Goal: Find specific page/section: Find specific page/section

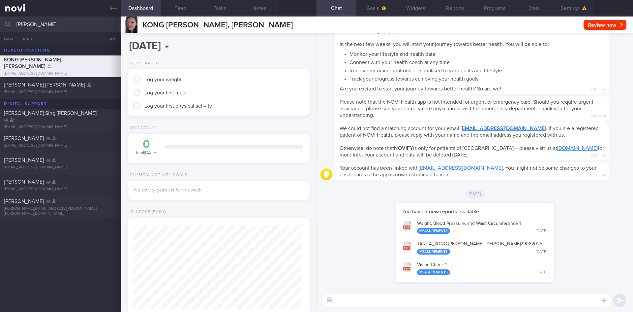
scroll to position [82, 165]
drag, startPoint x: 53, startPoint y: 19, endPoint x: 4, endPoint y: 18, distance: 49.5
click at [0, 19] on input "[PERSON_NAME]" at bounding box center [316, 24] width 633 height 16
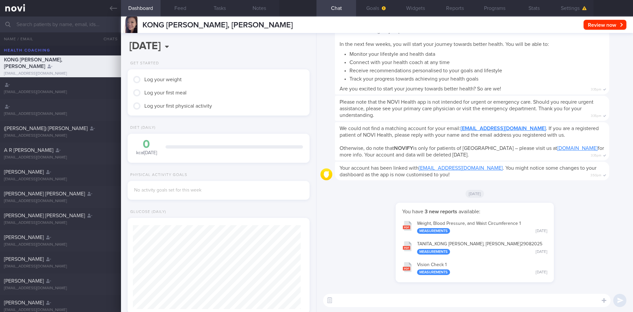
click at [38, 23] on input "text" at bounding box center [316, 24] width 633 height 16
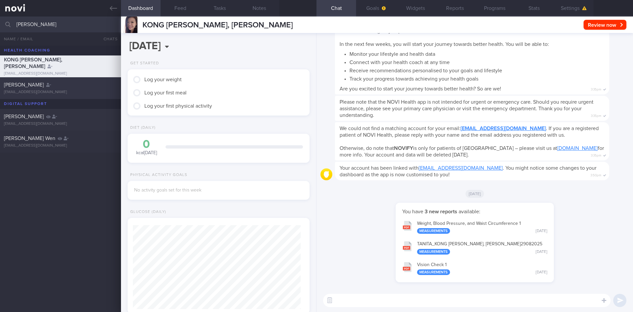
type input "[PERSON_NAME]"
click at [85, 94] on div "[EMAIL_ADDRESS][DOMAIN_NAME]" at bounding box center [60, 92] width 113 height 5
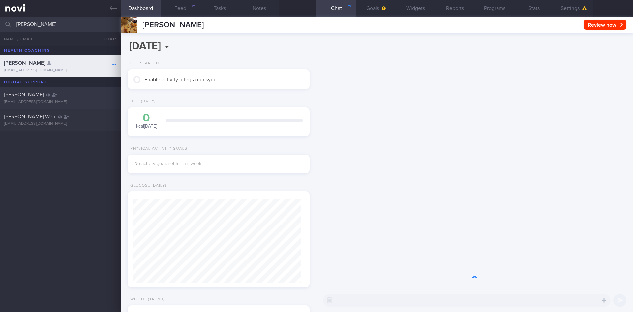
scroll to position [82, 165]
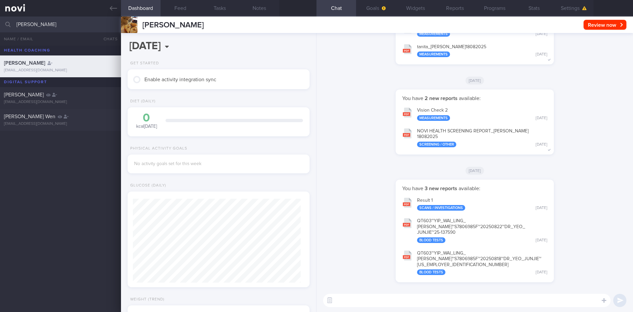
drag, startPoint x: 50, startPoint y: 19, endPoint x: 14, endPoint y: 24, distance: 35.9
click at [14, 24] on div "[PERSON_NAME] All active patients Assigned patients All active patients Archive…" at bounding box center [316, 24] width 633 height 16
type input "[PERSON_NAME]"
click at [101, 92] on div "[EMAIL_ADDRESS][DOMAIN_NAME]" at bounding box center [60, 92] width 113 height 5
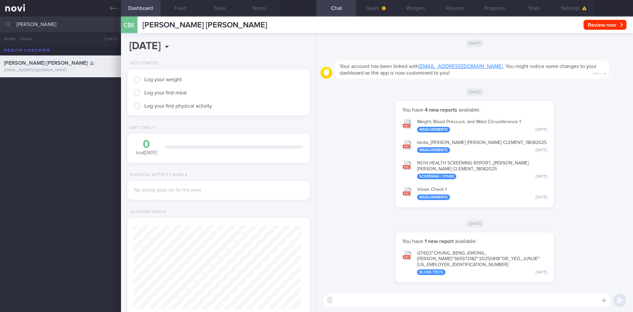
drag, startPoint x: 47, startPoint y: 23, endPoint x: 0, endPoint y: 25, distance: 46.8
click at [0, 25] on input "[PERSON_NAME]" at bounding box center [316, 24] width 633 height 16
